Goal: Communication & Community: Answer question/provide support

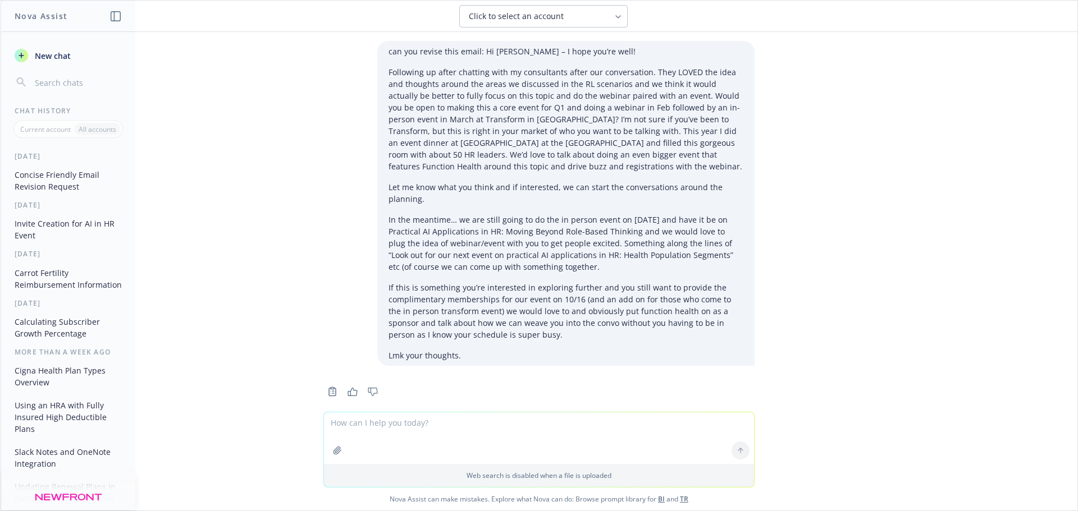
scroll to position [3097, 0]
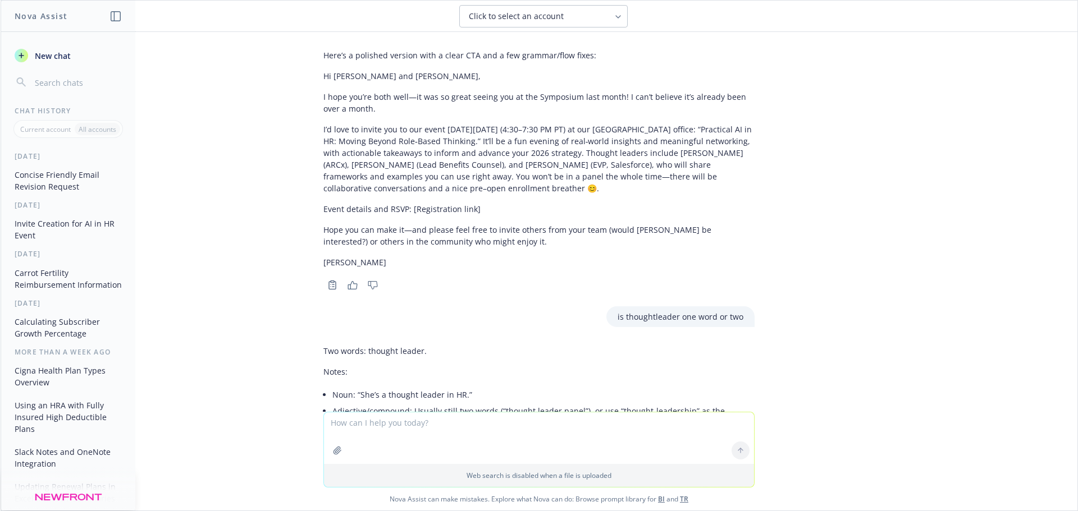
click at [391, 423] on textarea at bounding box center [539, 439] width 430 height 52
type textarea "lore ipsumd si am conse adip eli se doeiusm tem incididuntutl etdolor - Ma Aliq…"
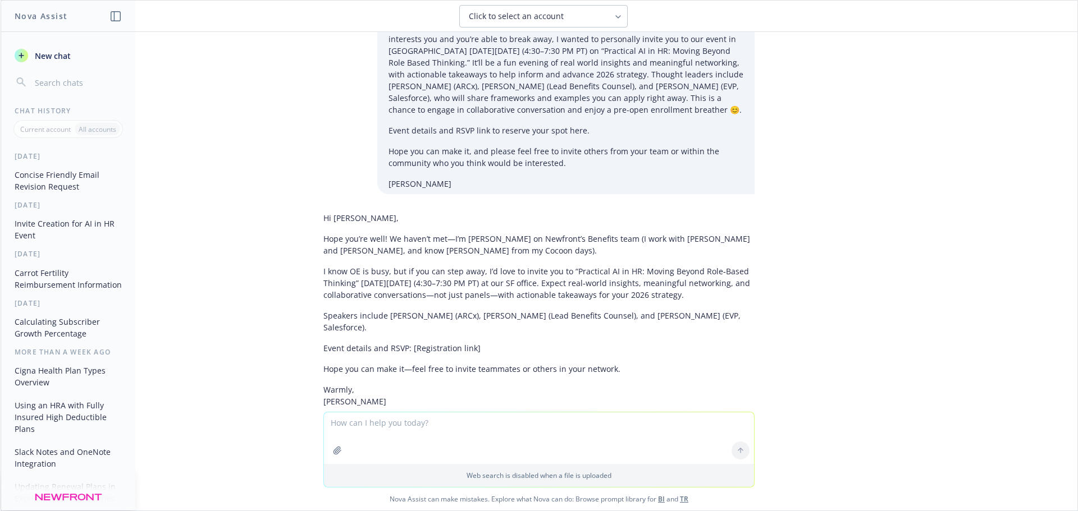
scroll to position [3635, 0]
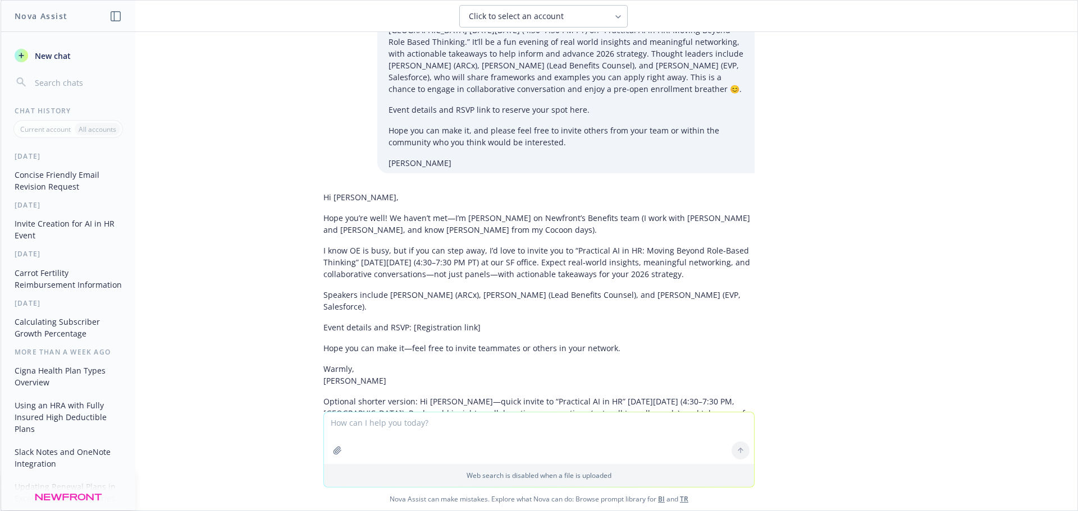
click at [341, 212] on p "Hope you’re well! We haven’t met—I’m [PERSON_NAME] on Newfront’s Benefits team …" at bounding box center [538, 224] width 431 height 24
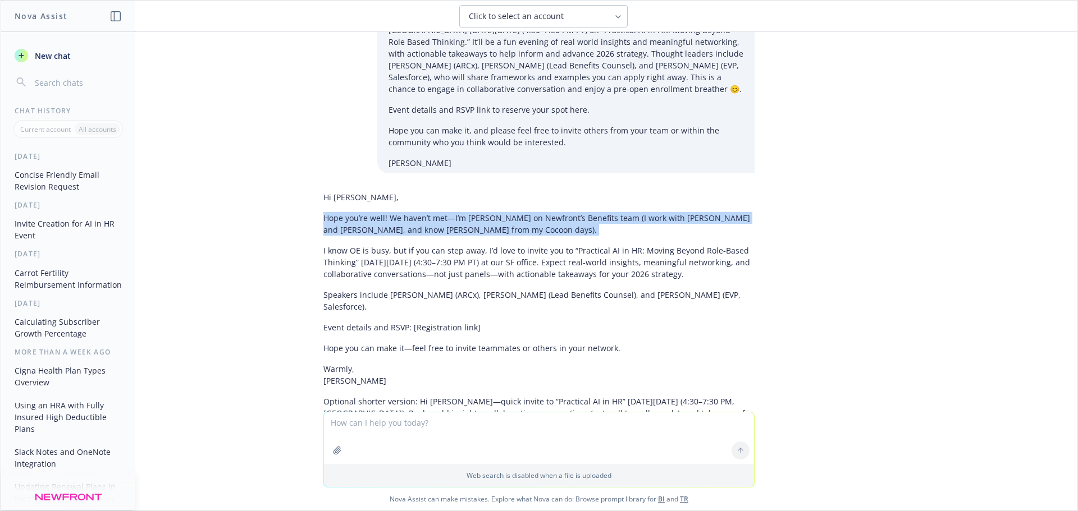
click at [341, 212] on p "Hope you’re well! We haven’t met—I’m [PERSON_NAME] on Newfront’s Benefits team …" at bounding box center [538, 224] width 431 height 24
copy div "Hope you’re well! We haven’t met—I’m [PERSON_NAME] on Newfront’s Benefits team …"
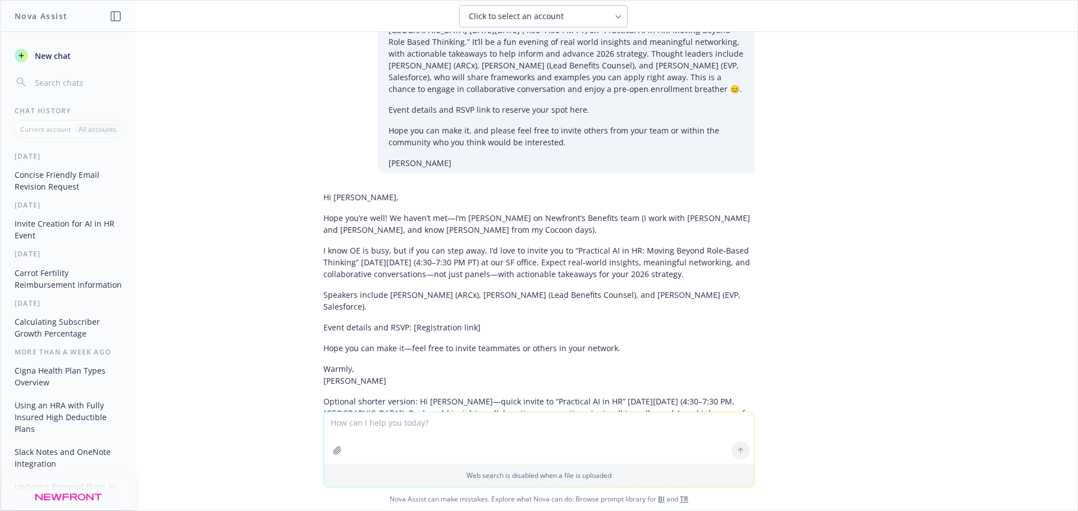
click at [388, 436] on textarea at bounding box center [539, 439] width 430 height 52
click at [386, 212] on p "Hope you’re well! We haven’t met—I’m [PERSON_NAME] on Newfront’s Benefits team …" at bounding box center [538, 224] width 431 height 24
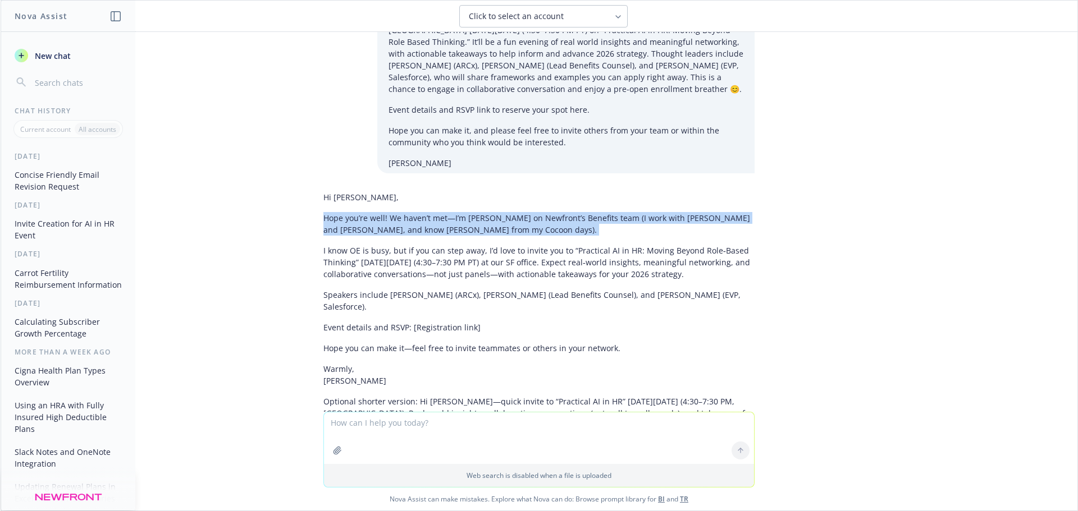
click at [386, 212] on p "Hope you’re well! We haven’t met—I’m [PERSON_NAME] on Newfront’s Benefits team …" at bounding box center [538, 224] width 431 height 24
copy div "Hope you’re well! We haven’t met—I’m [PERSON_NAME] on Newfront’s Benefits team …"
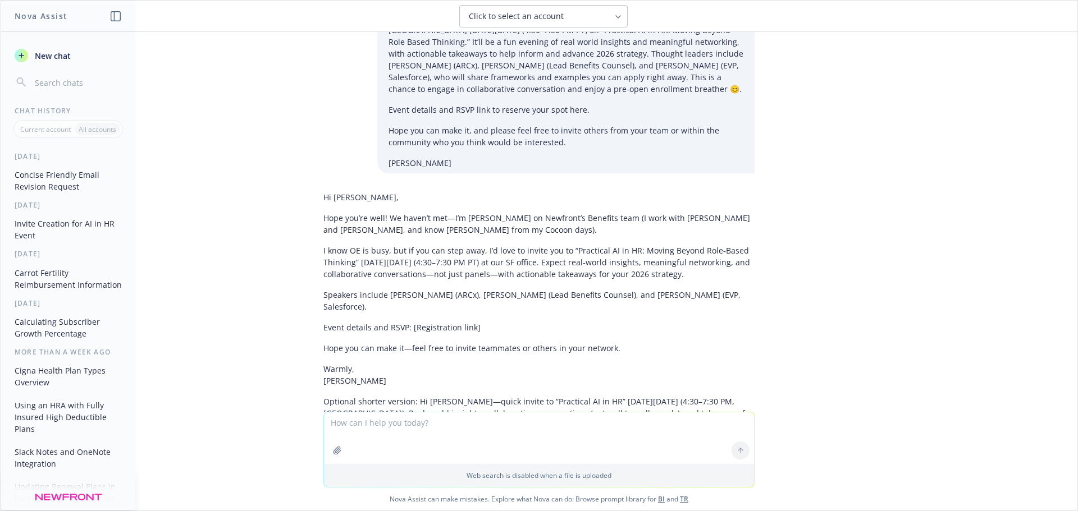
click at [433, 424] on textarea at bounding box center [539, 439] width 430 height 52
drag, startPoint x: 342, startPoint y: 413, endPoint x: 345, endPoint y: 419, distance: 7.0
click at [345, 419] on textarea at bounding box center [539, 439] width 430 height 52
paste textarea "Hope you’re well! We haven’t formally met—I work at Newfront with [PERSON_NAME]…"
type textarea "how's this sentence? Hope you’re well! We haven’t formally met—I work at Newfro…"
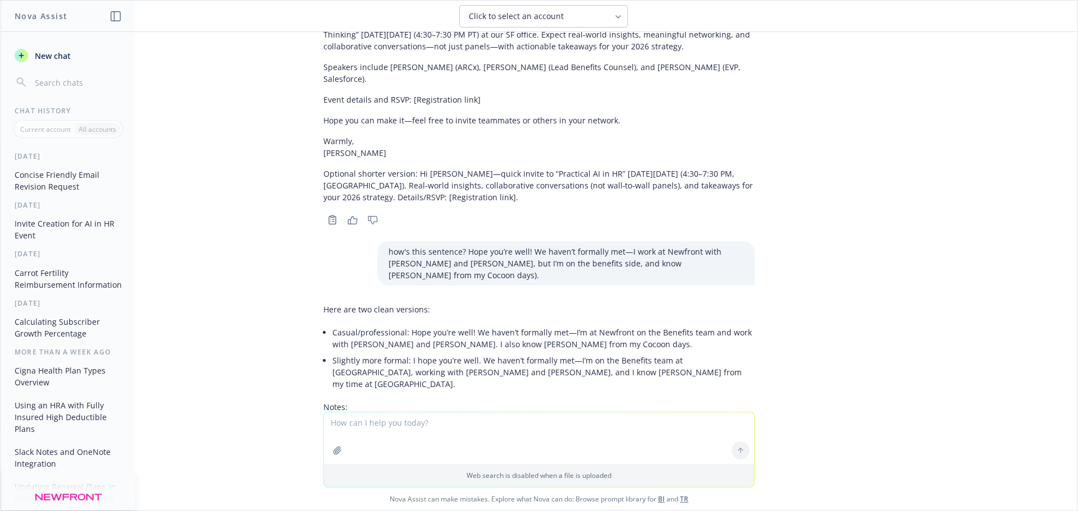
scroll to position [3531, 0]
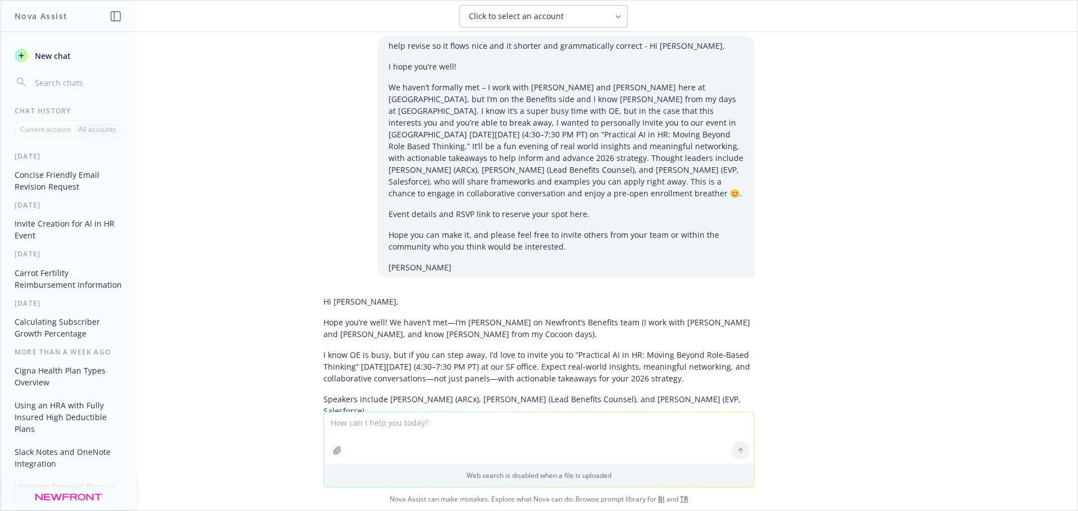
click at [480, 317] on p "Hope you’re well! We haven’t met—I’m [PERSON_NAME] on Newfront’s Benefits team …" at bounding box center [538, 329] width 431 height 24
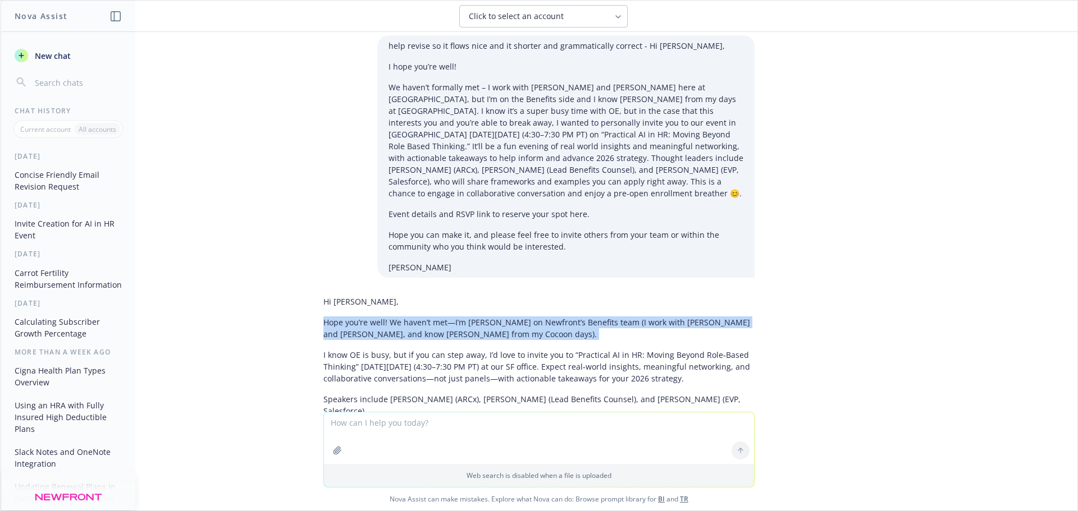
click at [480, 317] on p "Hope you’re well! We haven’t met—I’m [PERSON_NAME] on Newfront’s Benefits team …" at bounding box center [538, 329] width 431 height 24
copy div "Hope you’re well! We haven’t met—I’m [PERSON_NAME] on Newfront’s Benefits team …"
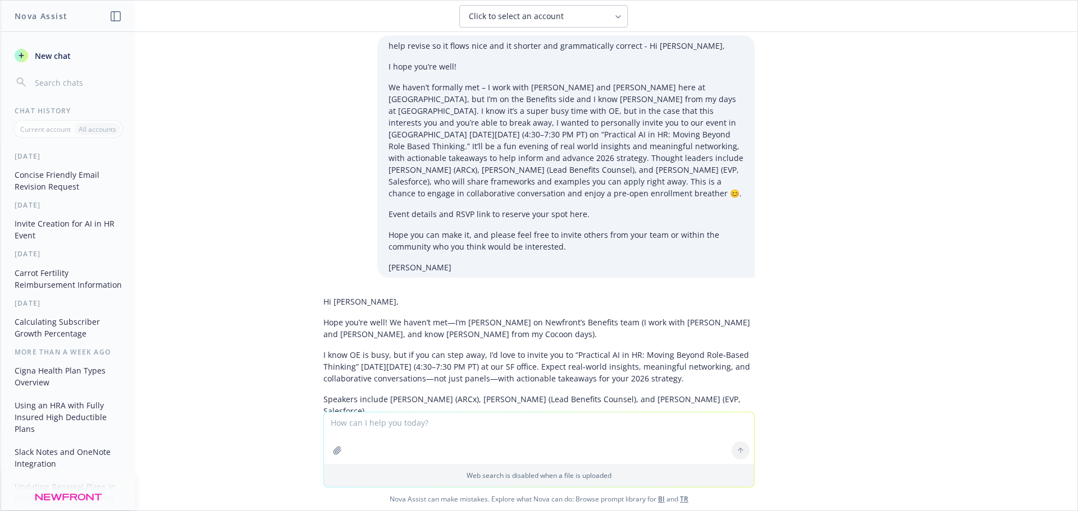
click at [456, 415] on textarea at bounding box center [539, 439] width 430 height 52
paste textarea "Hope you’re well! We haven’t met—I’m [PERSON_NAME] on Newfront’s Benefits team …"
type textarea "isn't this formal? Hope you’re well! We haven’t met—I’m [PERSON_NAME] on Newfro…"
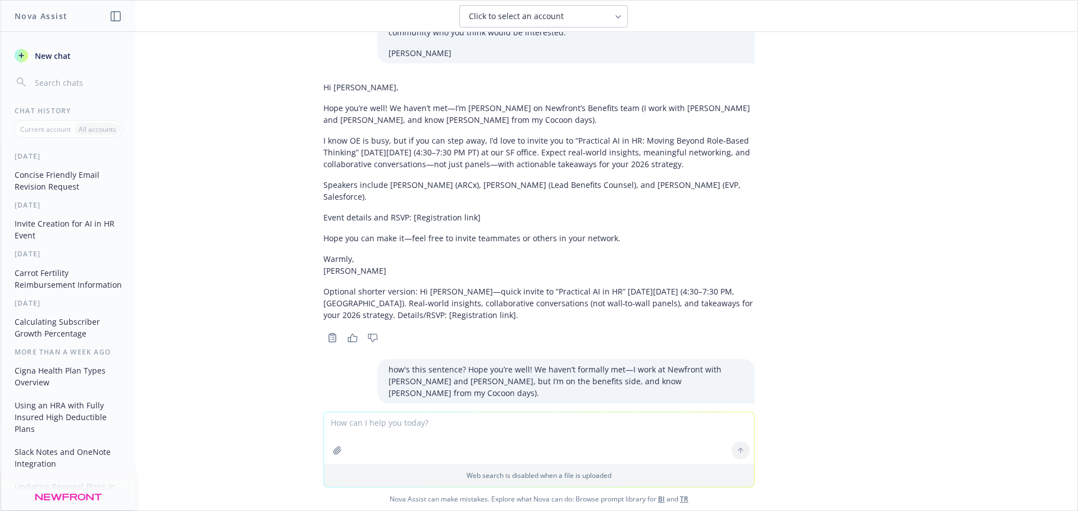
scroll to position [3412, 0]
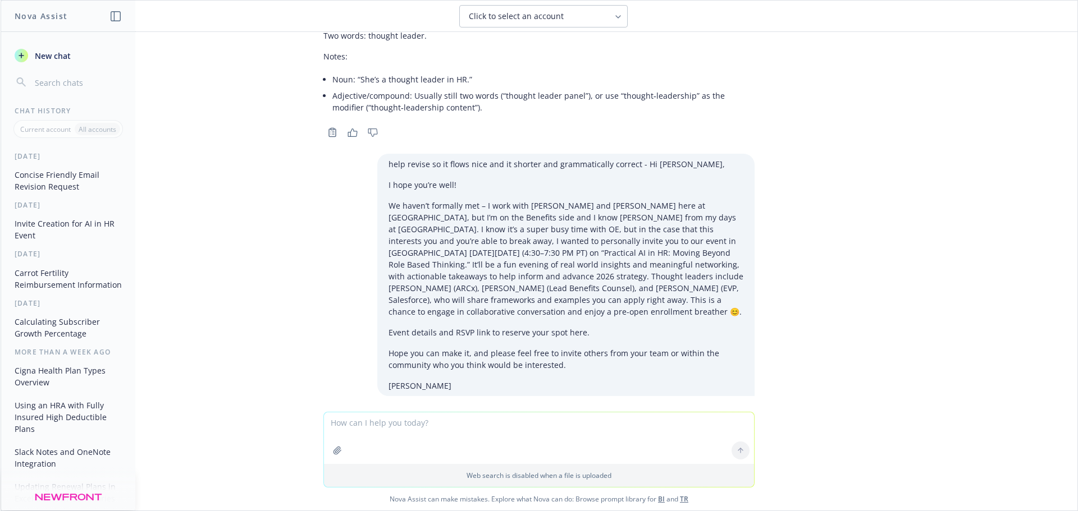
click at [434, 435] on p "Hope you’re well! We haven’t met—I’m [PERSON_NAME] on Newfront’s Benefits team …" at bounding box center [538, 447] width 431 height 24
copy div "Hope you’re well! We haven’t met—I’m [PERSON_NAME] on Newfront’s Benefits team …"
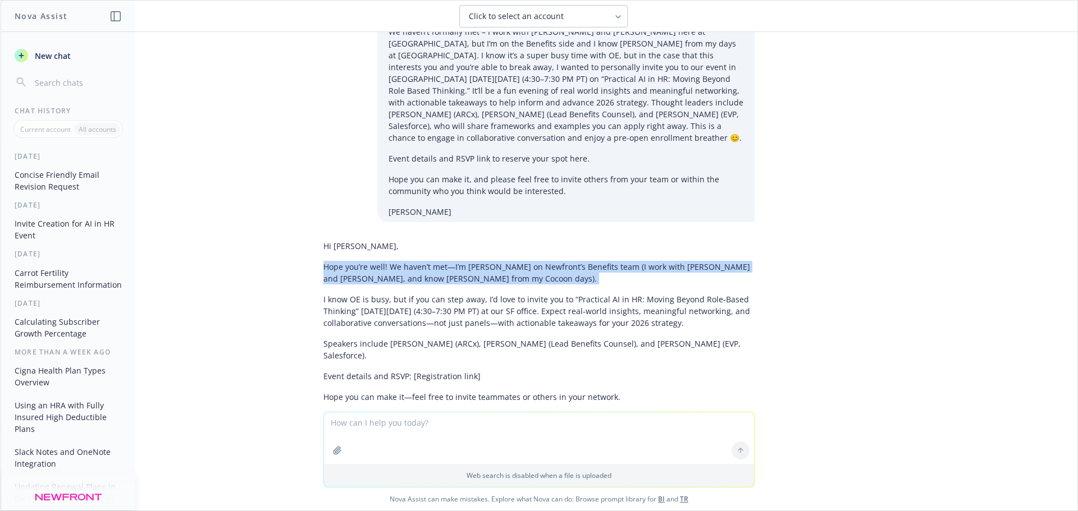
scroll to position [3621, 0]
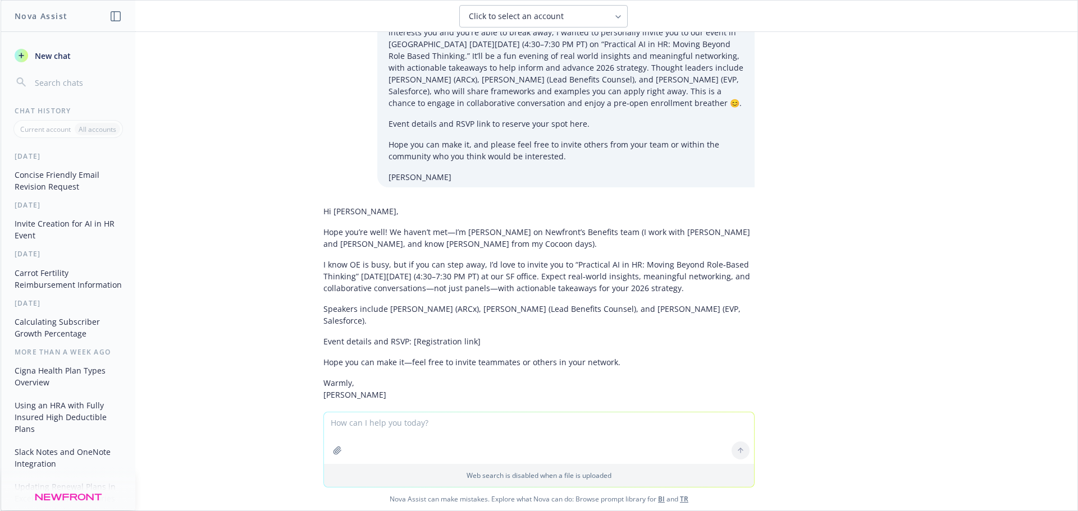
click at [432, 259] on p "I know OE is busy, but if you can step away, I’d love to invite you to “Practic…" at bounding box center [538, 276] width 431 height 35
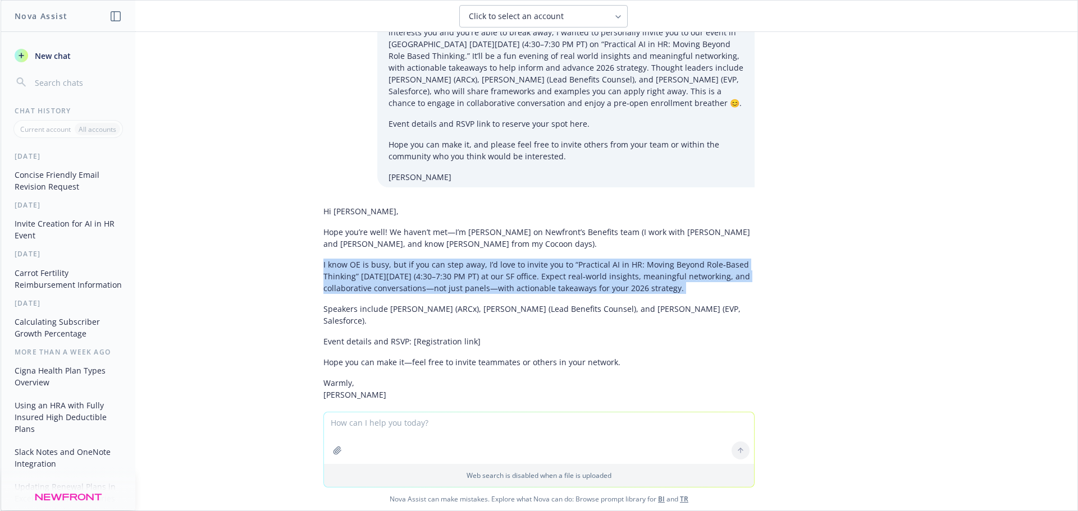
click at [432, 259] on p "I know OE is busy, but if you can step away, I’d love to invite you to “Practic…" at bounding box center [538, 276] width 431 height 35
copy div "I know OE is busy, but if you can step away, I’d love to invite you to “Practic…"
